Goal: Navigation & Orientation: Find specific page/section

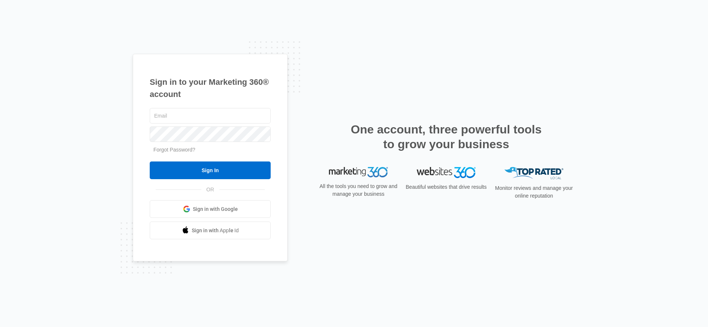
type input "[EMAIL_ADDRESS][PERSON_NAME][DOMAIN_NAME]"
click at [165, 179] on div "[EMAIL_ADDRESS][PERSON_NAME][DOMAIN_NAME] Forgot Password? Sign In OR Sign in w…" at bounding box center [210, 173] width 121 height 133
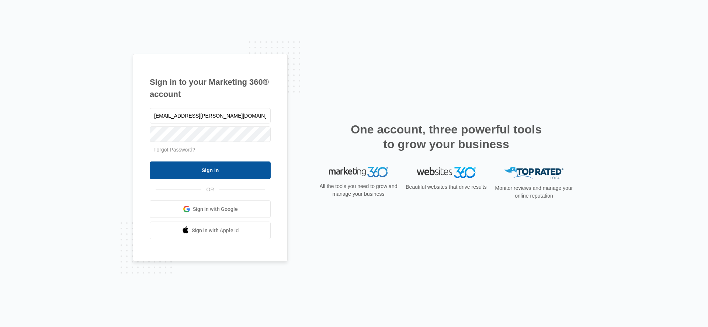
click at [166, 172] on input "Sign In" at bounding box center [210, 171] width 121 height 18
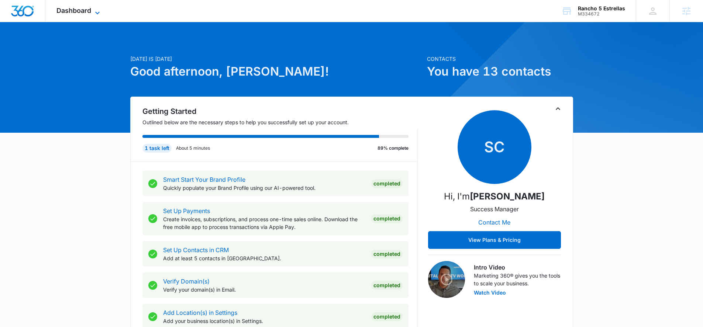
click at [62, 7] on span "Dashboard" at bounding box center [73, 11] width 35 height 8
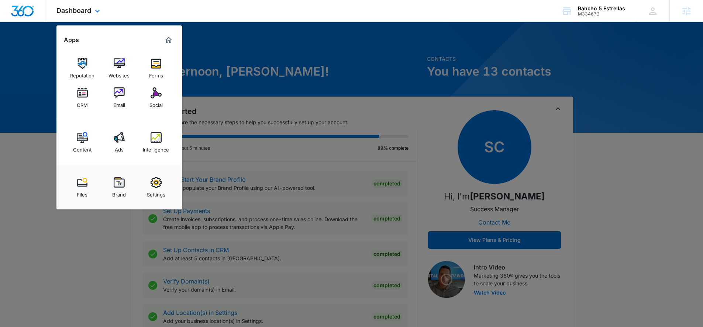
click at [61, 144] on div "Content Ads Intelligence" at bounding box center [118, 142] width 125 height 45
click at [60, 145] on div "Content Ads Intelligence" at bounding box center [118, 142] width 125 height 45
click at [46, 145] on div at bounding box center [351, 163] width 703 height 327
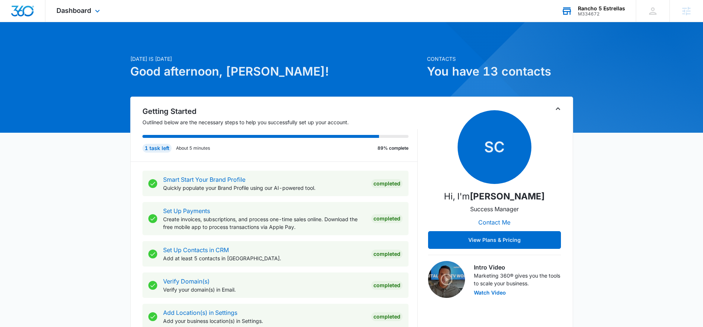
click at [613, 6] on div "Rancho 5 Estrellas" at bounding box center [601, 9] width 47 height 6
